Goal: Transaction & Acquisition: Purchase product/service

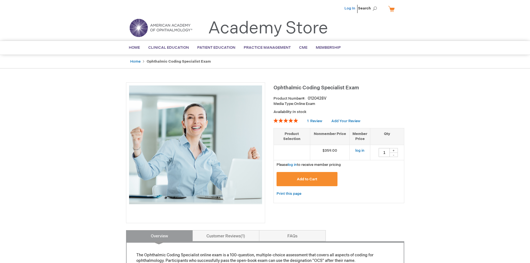
click at [350, 10] on link "Log In" at bounding box center [350, 8] width 11 height 4
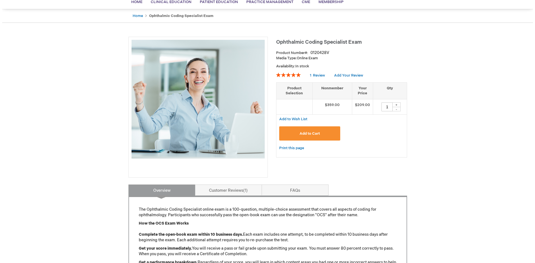
scroll to position [56, 0]
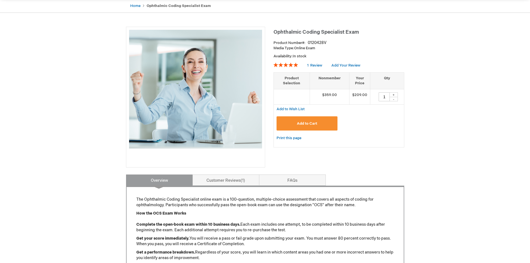
click at [308, 123] on span "Add to Cart" at bounding box center [307, 123] width 20 height 4
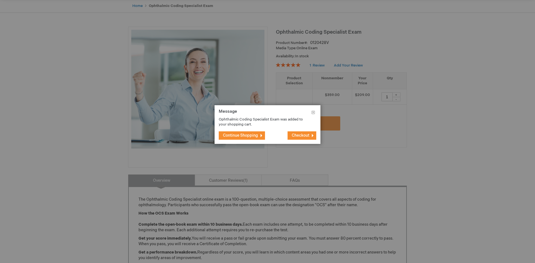
click at [311, 136] on button "Checkout" at bounding box center [301, 135] width 29 height 8
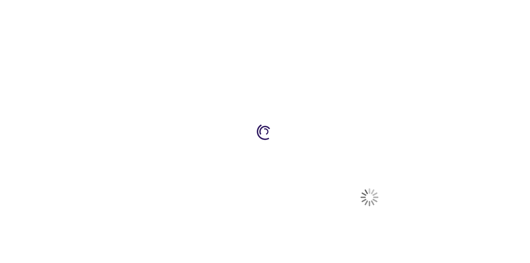
select select "US"
select select "12"
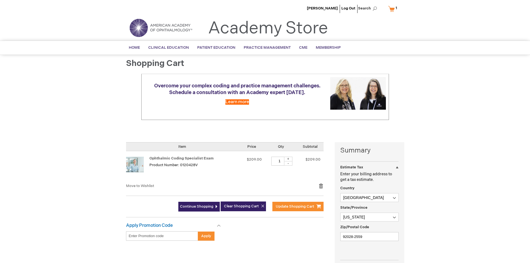
click at [89, 138] on div "Lindsay Stratton Log Out Search My Cart 1 1 items CLOSE RECENTLY ADDED ITEM(S) …" at bounding box center [265, 213] width 530 height 426
click at [0, 263] on div at bounding box center [0, 263] width 0 height 0
click at [303, 207] on span "Update Shopping Cart" at bounding box center [295, 206] width 38 height 4
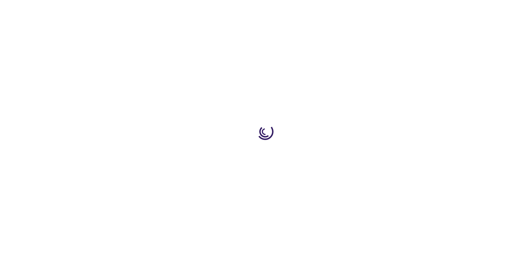
select select "US"
select select "12"
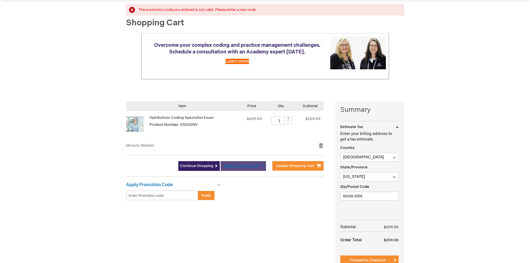
scroll to position [56, 0]
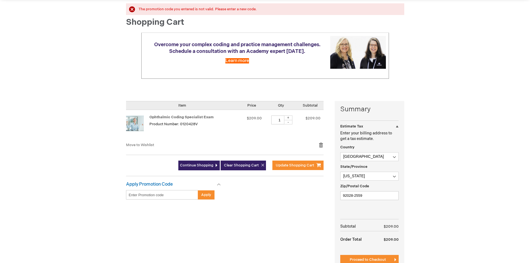
click at [89, 148] on div "Lindsay Stratton Log Out Search My Cart 1 1 items CLOSE RECENTLY ADDED ITEM(S) …" at bounding box center [265, 164] width 530 height 440
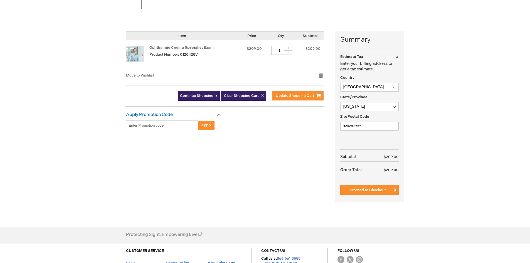
scroll to position [139, 0]
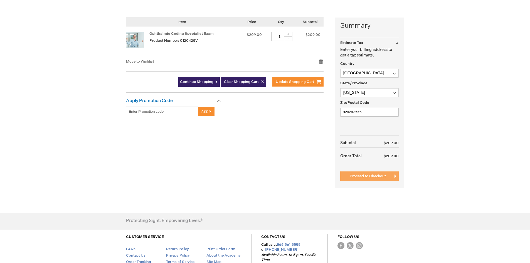
click at [382, 177] on span "Proceed to Checkout" at bounding box center [368, 176] width 36 height 4
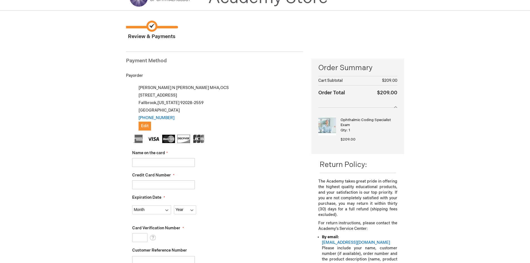
scroll to position [21, 0]
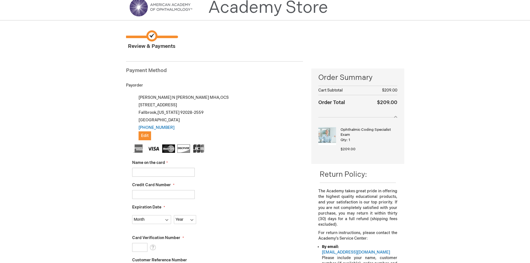
click at [71, 106] on div "Lindsay Stratton Log Out Search My Cart 1 1 items CLOSE RECENTLY ADDED ITEM(S) …" at bounding box center [265, 256] width 530 height 555
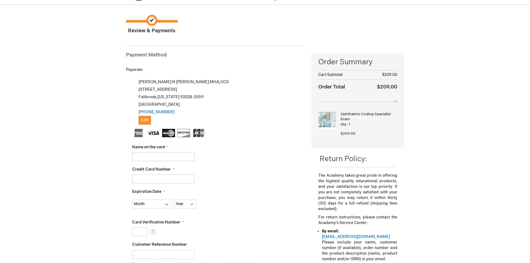
scroll to position [48, 0]
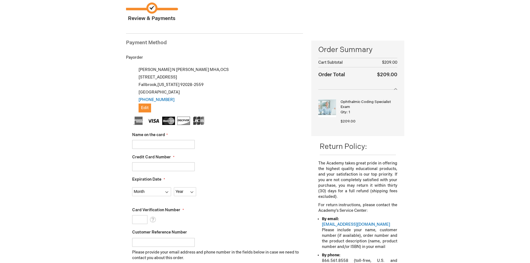
click at [150, 143] on input "Name on the card" at bounding box center [163, 144] width 63 height 9
type input "LINDSAY STRATTON"
type input "4246315292687025"
click at [154, 193] on select "Month 01 - January 02 - February 03 - March 04 - April 05 - May 06 - June 07 - …" at bounding box center [151, 191] width 39 height 9
select select "7"
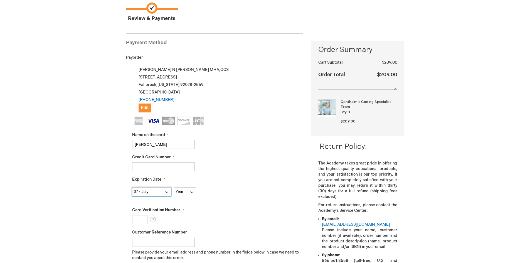
click at [132, 187] on select "Month 01 - January 02 - February 03 - March 04 - April 05 - May 06 - June 07 - …" at bounding box center [151, 191] width 39 height 9
click at [187, 192] on select "Year 2025 2026 2027 2028 2029 2030 2031 2032 2033 2034 2035" at bounding box center [185, 191] width 22 height 9
select select "2029"
click at [174, 187] on select "Year 2025 2026 2027 2028 2029 2030 2031 2032 2033 2034 2035" at bounding box center [185, 191] width 22 height 9
click at [138, 218] on input "Card Verification Number" at bounding box center [139, 219] width 15 height 9
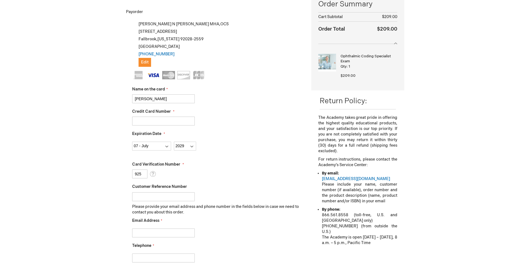
scroll to position [104, 0]
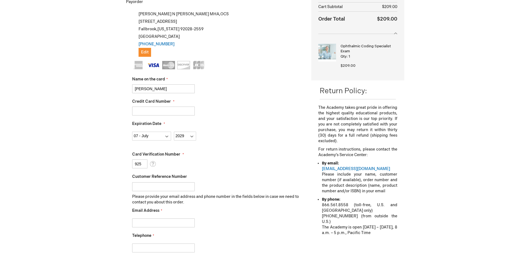
type input "925"
click at [151, 224] on input "Email Address" at bounding box center [163, 223] width 63 height 9
type input "lindsay@eyemedmanagement.com"
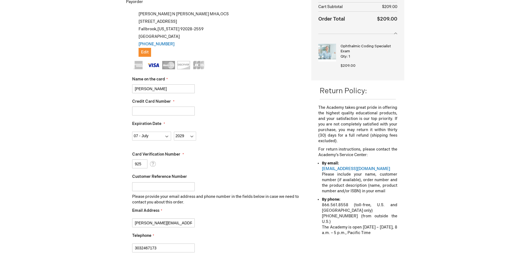
type input "3032467173"
drag, startPoint x: 107, startPoint y: 210, endPoint x: 111, endPoint y: 210, distance: 4.2
click at [110, 210] on div "Lindsay Stratton Log Out Search My Cart 1 1 items CLOSE RECENTLY ADDED ITEM(S) …" at bounding box center [265, 173] width 530 height 555
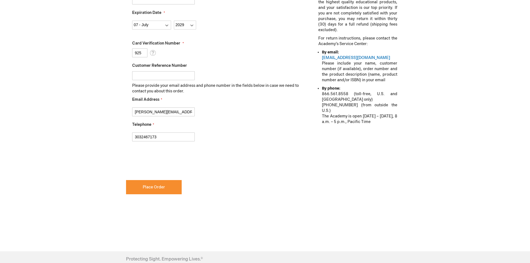
scroll to position [215, 0]
checkbox input "true"
click at [153, 190] on button "Place Order" at bounding box center [154, 187] width 56 height 14
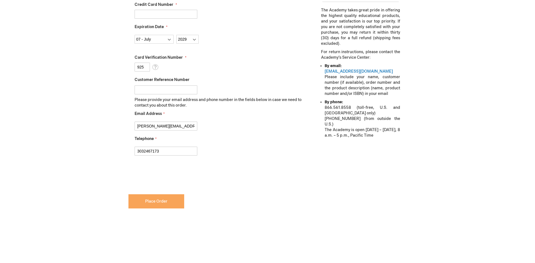
scroll to position [230, 0]
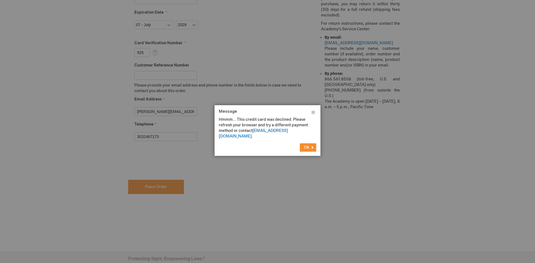
click at [315, 112] on button "Close" at bounding box center [313, 113] width 14 height 17
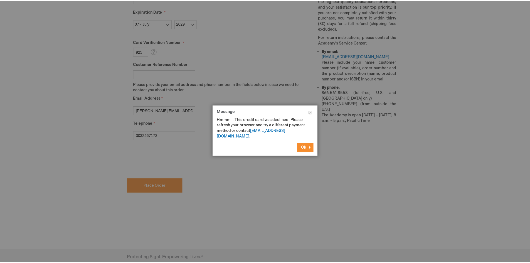
scroll to position [215, 0]
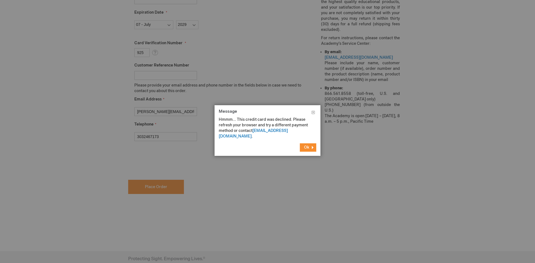
drag, startPoint x: 312, startPoint y: 111, endPoint x: 246, endPoint y: 99, distance: 66.7
click at [306, 111] on button "Close" at bounding box center [313, 113] width 14 height 17
click at [310, 144] on button "Ok" at bounding box center [308, 147] width 16 height 8
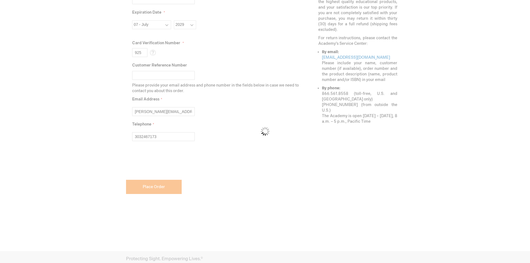
click at [142, 54] on div "Please wait..." at bounding box center [265, 131] width 530 height 263
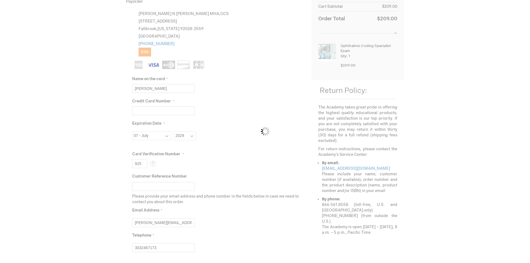
scroll to position [104, 0]
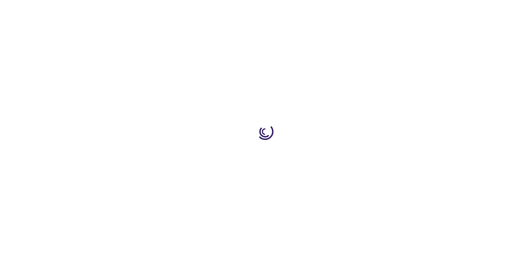
scroll to position [124, 0]
select select "US"
select select "12"
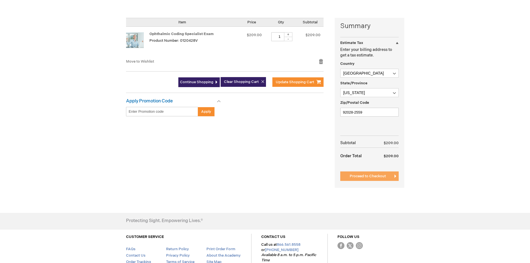
click at [378, 176] on span "Proceed to Checkout" at bounding box center [368, 176] width 36 height 4
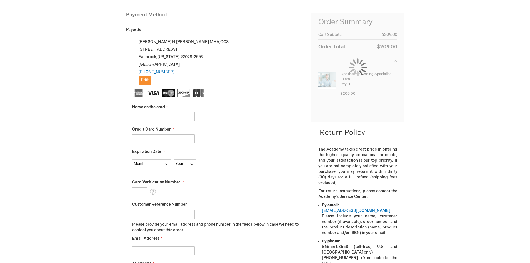
click at [149, 115] on input "Name on the card" at bounding box center [163, 116] width 63 height 9
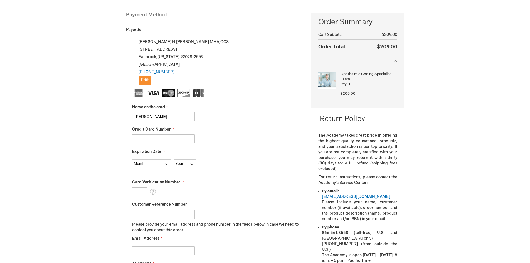
type input "LINDSAY STRATTON"
click at [150, 139] on input "Credit Card Number" at bounding box center [163, 138] width 63 height 9
type input "4246315292687025"
click at [158, 163] on select "Month 01 - January 02 - February 03 - March 04 - April 05 - May 06 - June 07 - …" at bounding box center [151, 164] width 39 height 9
select select "7"
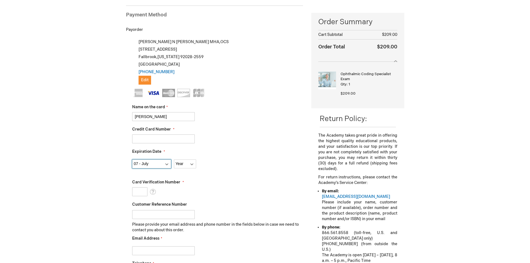
click at [132, 160] on select "Month 01 - January 02 - February 03 - March 04 - April 05 - May 06 - June 07 - …" at bounding box center [151, 164] width 39 height 9
click at [184, 163] on select "Year 2025 2026 2027 2028 2029 2030 2031 2032 2033 2034 2035" at bounding box center [185, 164] width 22 height 9
select select "2029"
click at [174, 160] on select "Year 2025 2026 2027 2028 2029 2030 2031 2032 2033 2034 2035" at bounding box center [185, 164] width 22 height 9
click at [140, 192] on input "Card Verification Number" at bounding box center [139, 191] width 15 height 9
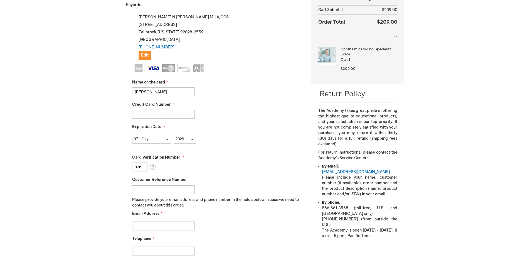
scroll to position [132, 0]
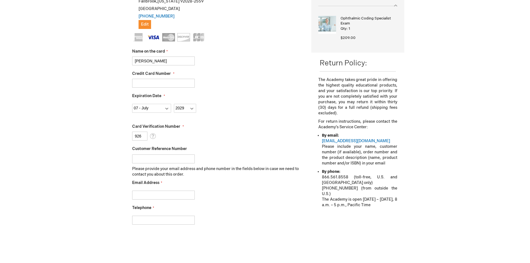
type input "926"
click at [141, 188] on div at bounding box center [217, 194] width 171 height 12
click at [142, 191] on input "Email Address" at bounding box center [163, 195] width 63 height 9
type input "lindsay@eyemedmanagement.com"
click at [163, 219] on input "Telephone" at bounding box center [163, 220] width 63 height 9
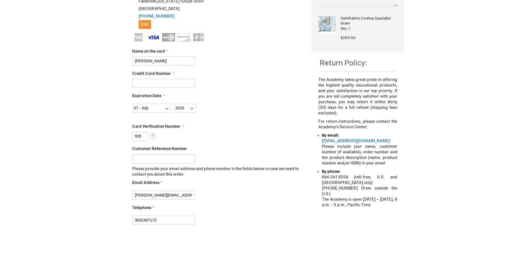
type input "3032467173"
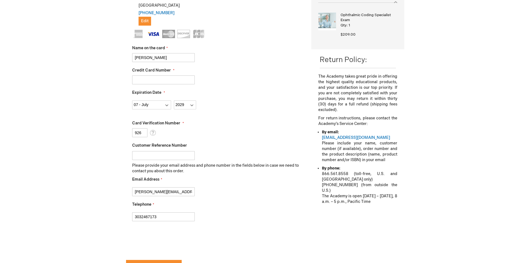
checkbox input "true"
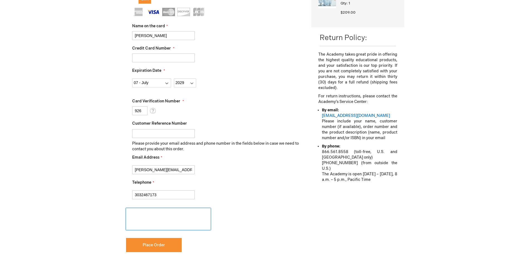
scroll to position [191, 0]
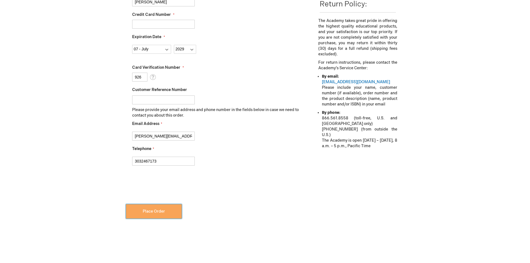
click at [155, 208] on button "Place Order" at bounding box center [154, 211] width 56 height 14
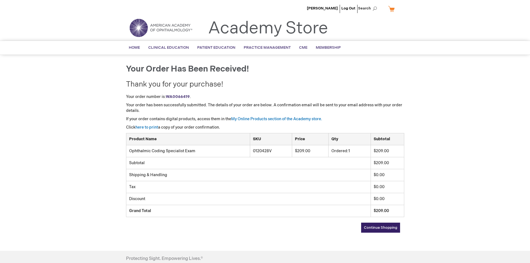
click at [185, 107] on p "Your order has been successfully submitted. The details of your order are below…" at bounding box center [265, 107] width 278 height 11
click at [48, 105] on div "[PERSON_NAME] Log Out Search My Cart CLOSE RECENTLY ADDED ITEM(S) Close There a…" at bounding box center [265, 169] width 530 height 339
click at [95, 116] on div "[PERSON_NAME] Log Out Search My Cart CLOSE RECENTLY ADDED ITEM(S) Close There a…" at bounding box center [265, 169] width 530 height 339
click at [187, 117] on p "If your order contains digital products, access them in the My Online Products …" at bounding box center [265, 119] width 278 height 6
click at [255, 119] on link "My Online Products section of the Academy store." at bounding box center [276, 119] width 91 height 5
